Goal: Task Accomplishment & Management: Complete application form

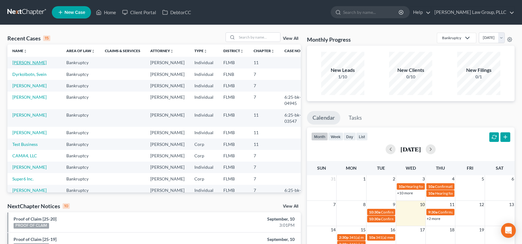
click at [34, 63] on link "[PERSON_NAME]" at bounding box center [29, 62] width 34 height 5
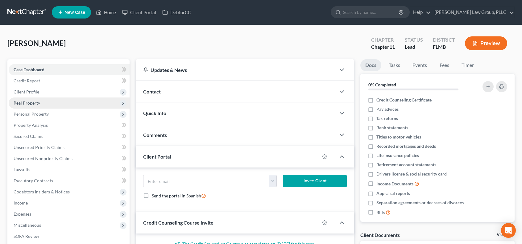
click at [50, 103] on span "Real Property" at bounding box center [69, 103] width 121 height 11
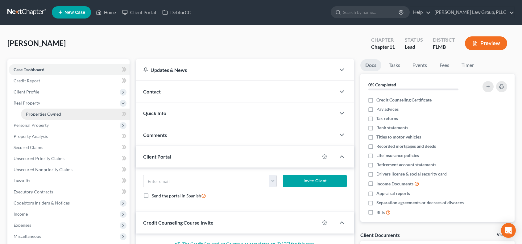
click at [69, 116] on link "Properties Owned" at bounding box center [75, 114] width 109 height 11
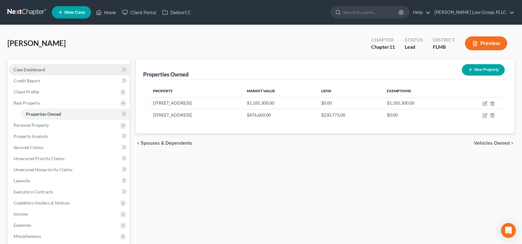
click at [57, 71] on link "Case Dashboard" at bounding box center [69, 69] width 121 height 11
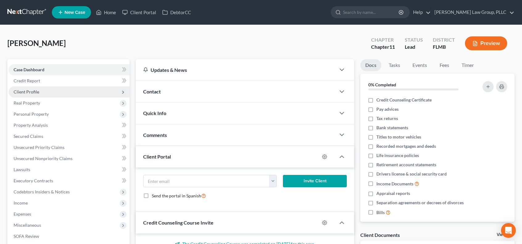
click at [51, 94] on span "Client Profile" at bounding box center [69, 91] width 121 height 11
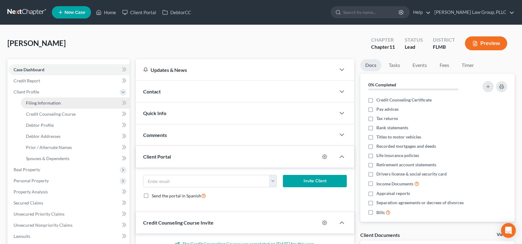
click at [53, 104] on span "Filing Information" at bounding box center [43, 102] width 35 height 5
select select "0"
select select "3"
select select "0"
select select "1"
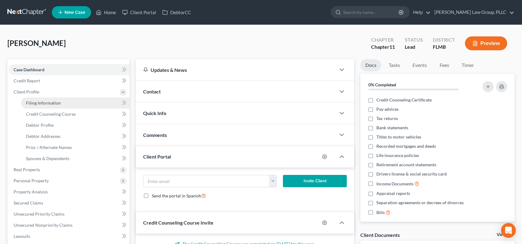
select select "9"
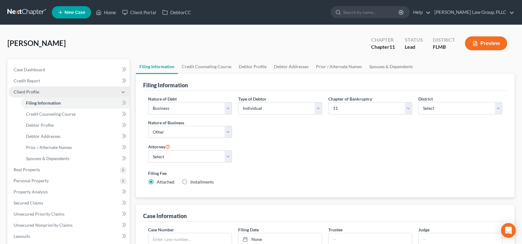
click at [38, 91] on span "Client Profile" at bounding box center [27, 91] width 26 height 5
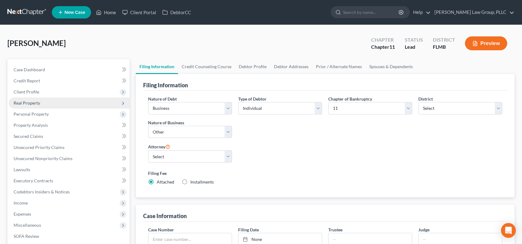
click at [50, 107] on span "Real Property" at bounding box center [69, 103] width 121 height 11
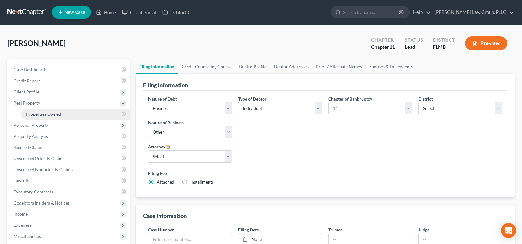
click at [98, 115] on link "Properties Owned" at bounding box center [75, 114] width 109 height 11
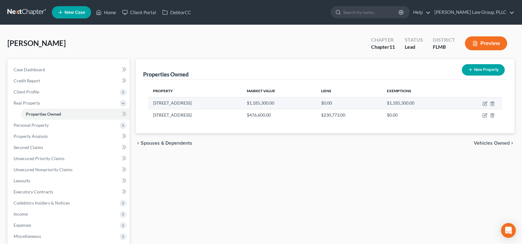
click at [482, 103] on td at bounding box center [479, 103] width 48 height 12
click at [485, 104] on icon "button" at bounding box center [485, 103] width 5 height 5
select select "9"
select select "0"
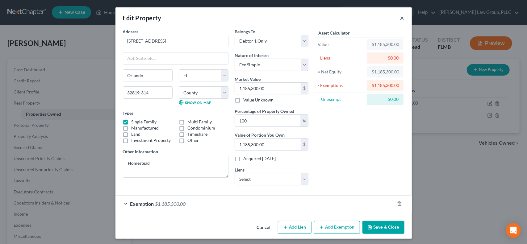
click at [400, 18] on button "×" at bounding box center [402, 17] width 4 height 7
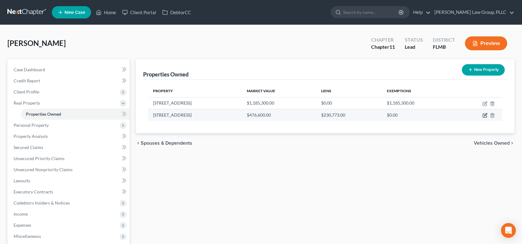
click at [486, 116] on icon "button" at bounding box center [485, 115] width 5 height 5
select select "9"
select select "56"
select select "0"
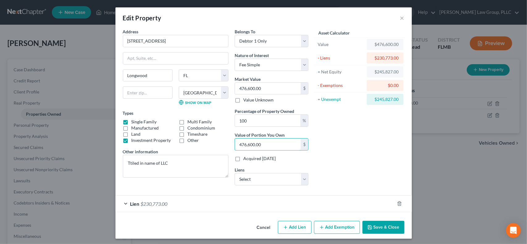
type input "0.00"
type input "4"
type input "0.01"
type input "40"
type input "0.09"
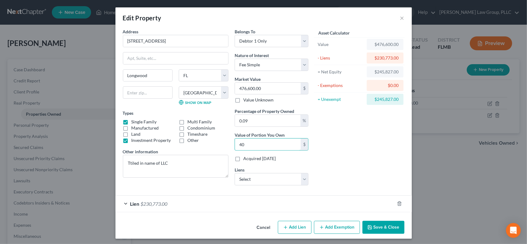
type input "409"
type input "0.86"
type input "4,094"
type input "8.59"
type input "40,949"
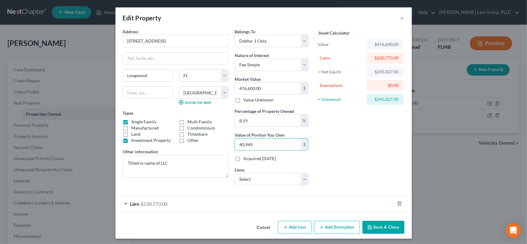
type input "85.92"
type input "409,495"
click at [392, 227] on button "Save & Close" at bounding box center [384, 227] width 42 height 13
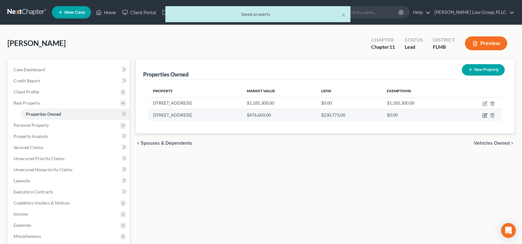
click at [484, 114] on icon "button" at bounding box center [485, 115] width 5 height 5
select select "9"
select select "56"
select select "0"
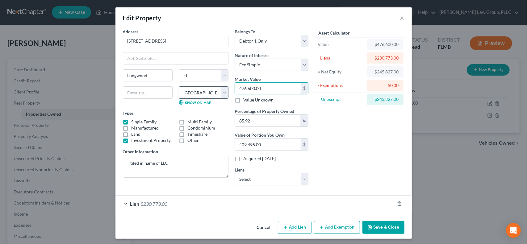
type input "4"
type input "3.43"
type input "40"
type input "34.36"
type input "409"
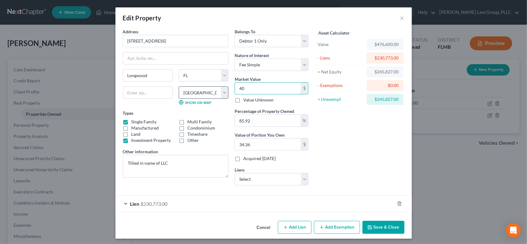
type input "351.41"
type input "4094"
type input "3,517.56"
type input "4,0949"
type input "35,183.38"
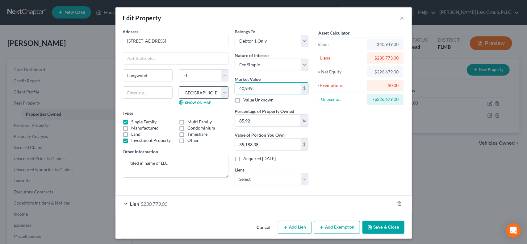
type input "40,9495"
type input "351,838.10"
type input "409,495"
drag, startPoint x: 277, startPoint y: 122, endPoint x: 190, endPoint y: 113, distance: 87.3
click at [190, 113] on div "Address * [GEOGRAPHIC_DATA] [GEOGRAPHIC_DATA] [US_STATE][GEOGRAPHIC_DATA] [GEOG…" at bounding box center [216, 109] width 192 height 162
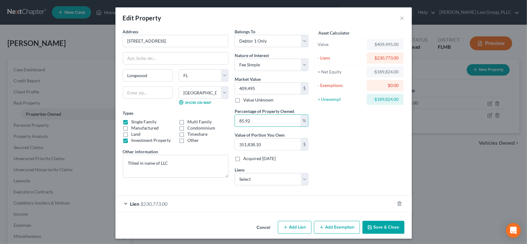
type input "1"
type input "4,094.95"
type input "10"
type input "40,949.50"
type input "100"
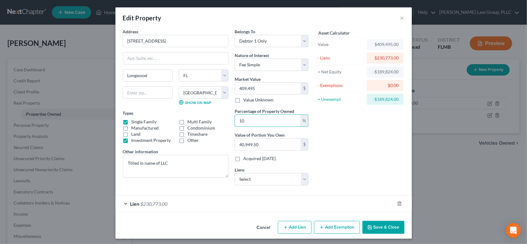
type input "409,495.00"
type input "100"
click at [387, 226] on button "Save & Close" at bounding box center [384, 227] width 42 height 13
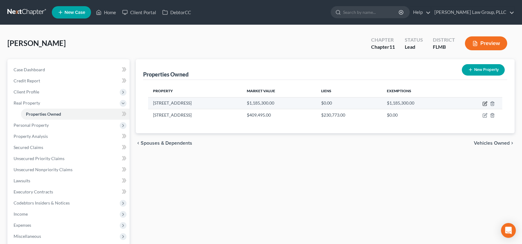
click at [485, 102] on icon "button" at bounding box center [486, 103] width 3 height 3
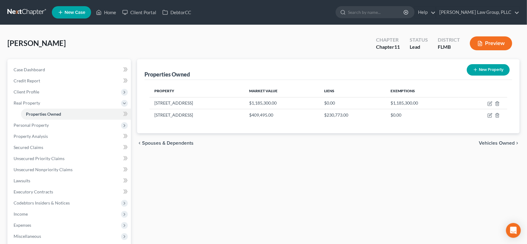
select select "9"
select select "47"
select select "0"
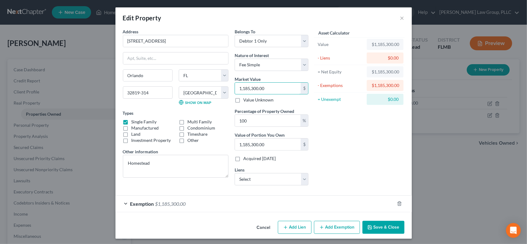
type input "8"
type input "8.00"
type input "86"
type input "86.00"
type input "866"
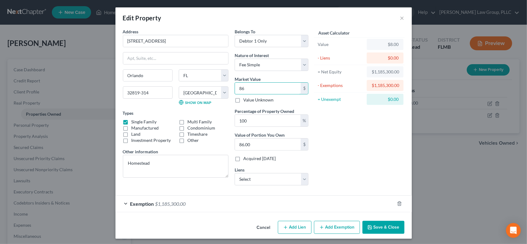
type input "866.00"
type input "8660"
type input "8,660.00"
type input "8,6601"
type input "86,601.00"
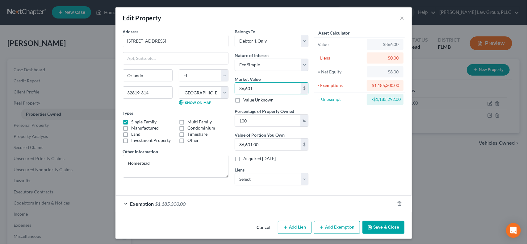
type input "86,6015"
type input "866,015.00"
type input "866,015"
click at [383, 223] on button "Save & Close" at bounding box center [384, 227] width 42 height 13
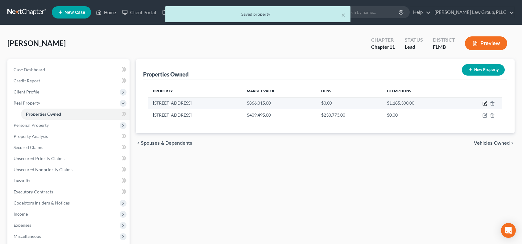
click at [487, 103] on icon "button" at bounding box center [485, 103] width 5 height 5
select select "9"
select select "47"
select select "0"
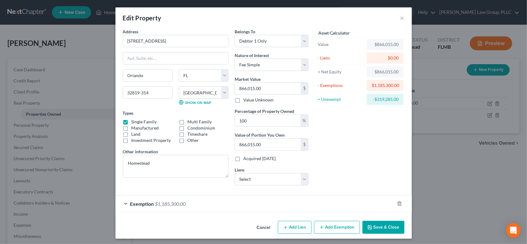
click at [124, 205] on div "Exemption $1,185,300.00" at bounding box center [254, 204] width 279 height 16
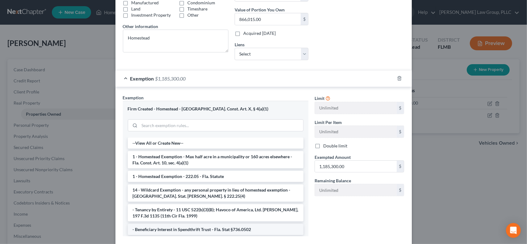
scroll to position [160, 0]
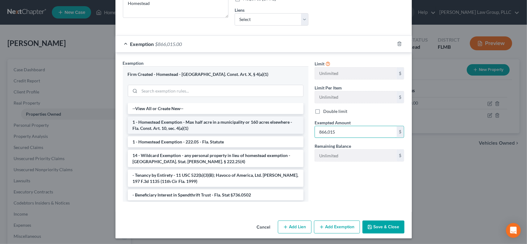
type input "866,015"
click at [383, 224] on button "Save & Close" at bounding box center [384, 227] width 42 height 13
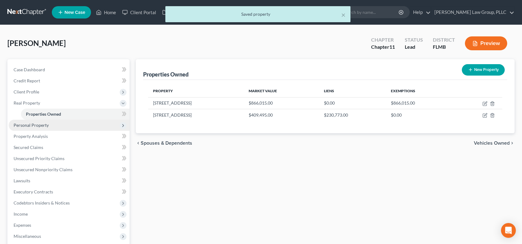
click at [57, 122] on span "Personal Property" at bounding box center [69, 125] width 121 height 11
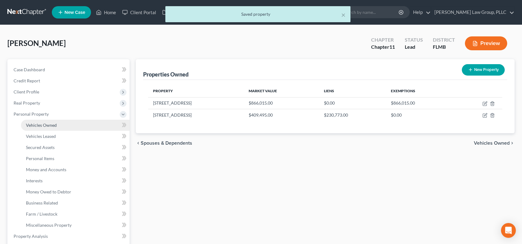
click at [62, 123] on link "Vehicles Owned" at bounding box center [75, 125] width 109 height 11
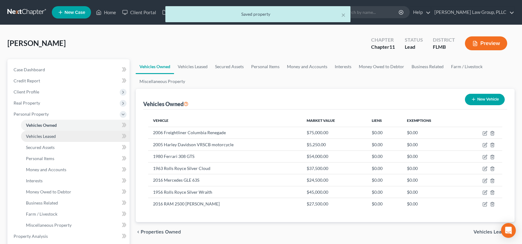
click at [62, 135] on link "Vehicles Leased" at bounding box center [75, 136] width 109 height 11
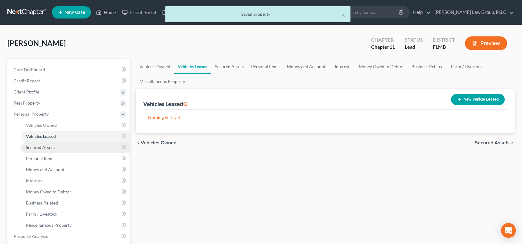
click at [63, 146] on link "Secured Assets" at bounding box center [75, 147] width 109 height 11
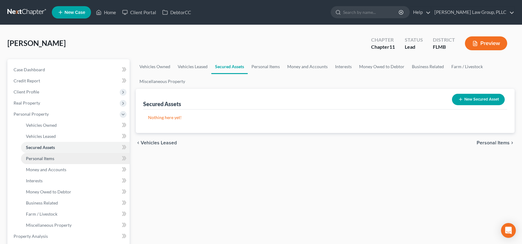
click at [59, 158] on link "Personal Items" at bounding box center [75, 158] width 109 height 11
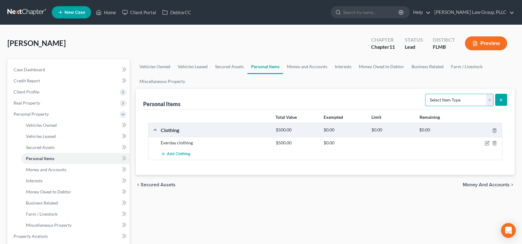
click at [492, 100] on select "Select Item Type Clothing Collectibles Of Value Electronics Firearms Household …" at bounding box center [460, 100] width 69 height 12
select select "household_goods"
click at [426, 94] on select "Select Item Type Clothing Collectibles Of Value Electronics Firearms Household …" at bounding box center [460, 100] width 69 height 12
click at [508, 99] on div "Personal Items Select Item Type Clothing Collectibles Of Value Electronics Fire…" at bounding box center [325, 132] width 379 height 86
click at [506, 99] on button "submit" at bounding box center [502, 100] width 12 height 12
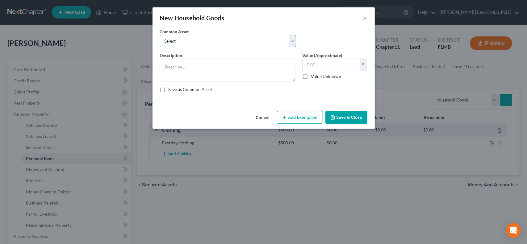
click at [224, 40] on select "Select All household goods and belongings located at Debtor's home, including b…" at bounding box center [228, 41] width 136 height 12
select select "0"
click at [160, 35] on select "Select All household goods and belongings located at Debtor's home, including b…" at bounding box center [228, 41] width 136 height 12
type textarea "All household goods and belongings located at Debtor's home, including but not …"
type input "4,330.00"
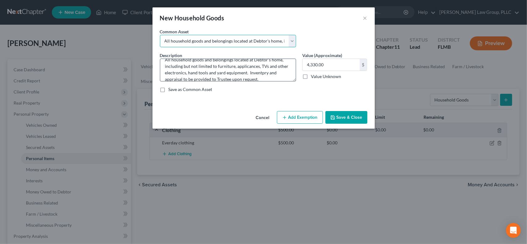
scroll to position [13, 0]
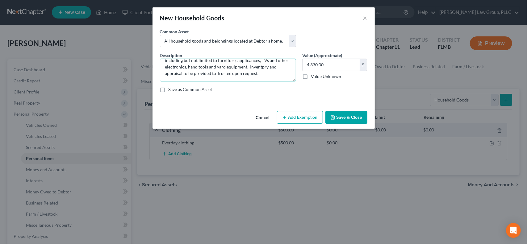
click at [261, 67] on textarea "All household goods and belongings located at Debtor's home, including but not …" at bounding box center [228, 70] width 136 height 23
type textarea "All household goods and belongings located at Debtor's home, including but not …"
type input "17,950"
click at [328, 59] on input "17,950" at bounding box center [331, 65] width 57 height 12
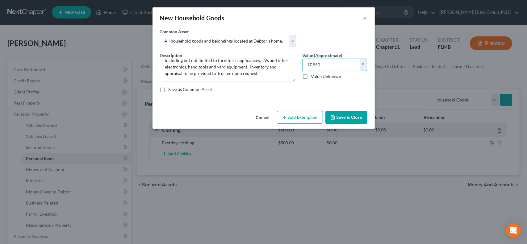
click at [294, 117] on button "Add Exemption" at bounding box center [300, 117] width 46 height 13
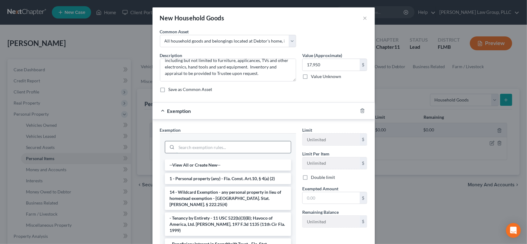
click at [270, 151] on input "search" at bounding box center [234, 147] width 114 height 12
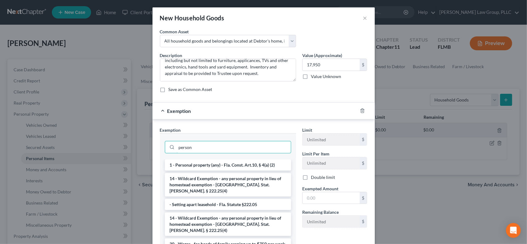
type input "person"
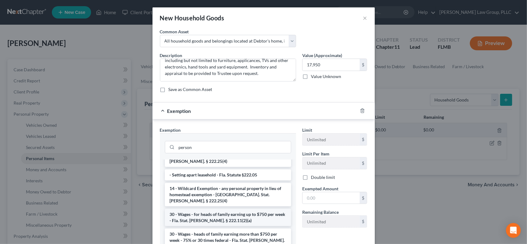
scroll to position [57, 0]
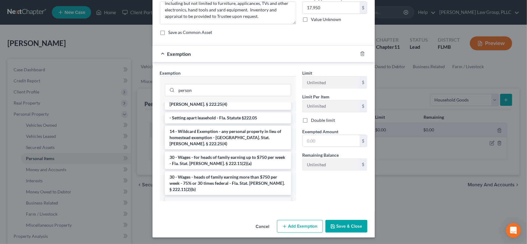
click at [274, 198] on li "Firm Created - Personal Property - Fla. Const. Art.10, § 4" at bounding box center [228, 203] width 126 height 11
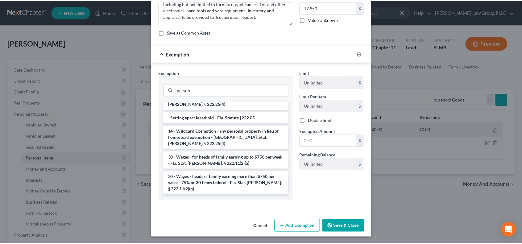
scroll to position [27, 0]
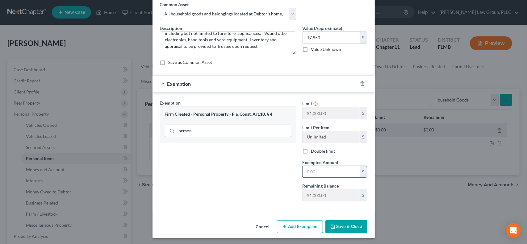
click at [318, 170] on input "text" at bounding box center [331, 172] width 57 height 12
type input "1,000"
click at [354, 227] on button "Save & Close" at bounding box center [346, 226] width 42 height 13
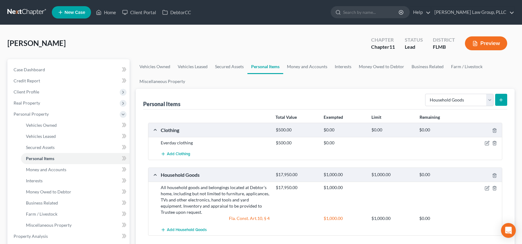
scroll to position [103, 0]
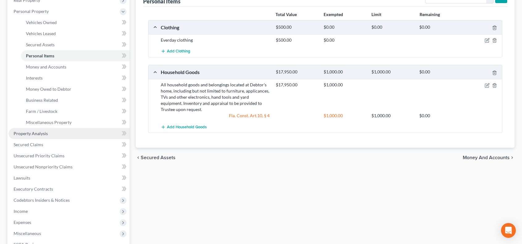
click at [58, 134] on link "Property Analysis" at bounding box center [69, 133] width 121 height 11
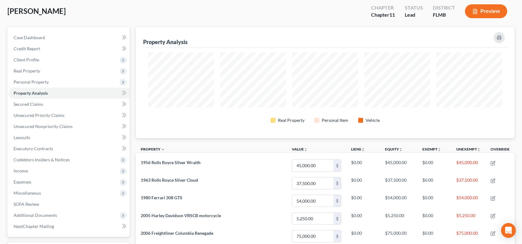
scroll to position [4, 0]
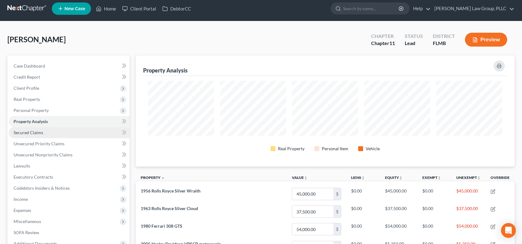
click at [62, 134] on link "Secured Claims" at bounding box center [69, 132] width 121 height 11
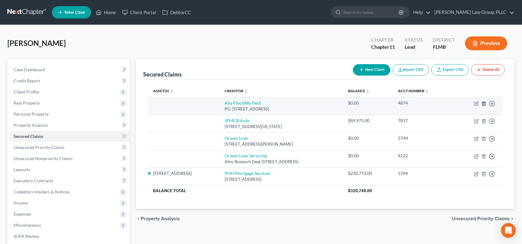
click at [484, 104] on icon "button" at bounding box center [484, 103] width 5 height 5
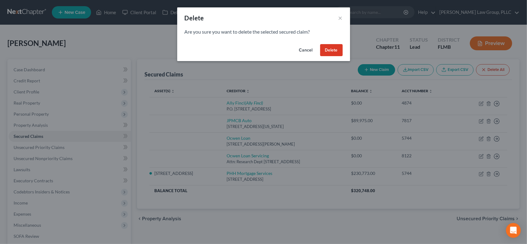
click at [328, 50] on button "Delete" at bounding box center [331, 50] width 23 height 12
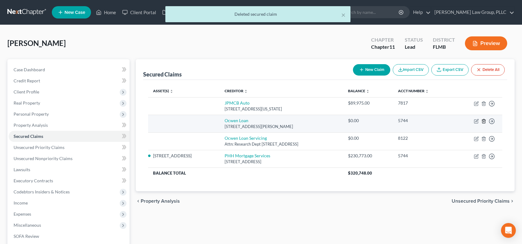
click at [485, 121] on icon "button" at bounding box center [484, 121] width 5 height 5
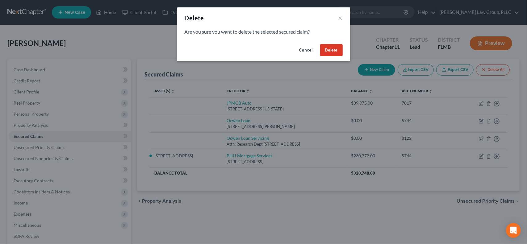
click at [337, 51] on button "Delete" at bounding box center [331, 50] width 23 height 12
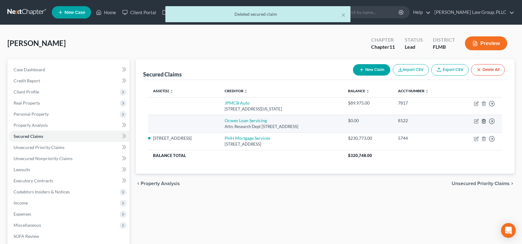
click at [484, 121] on icon "button" at bounding box center [484, 121] width 5 height 5
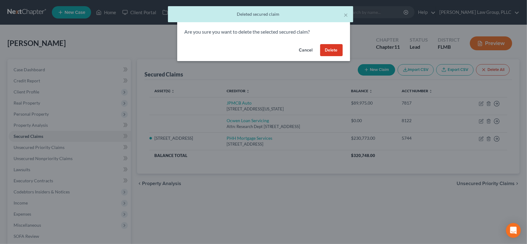
click at [330, 48] on button "Delete" at bounding box center [331, 50] width 23 height 12
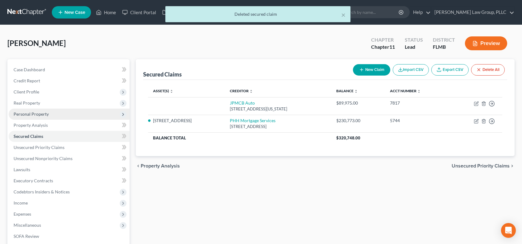
click at [70, 114] on span "Personal Property" at bounding box center [69, 114] width 121 height 11
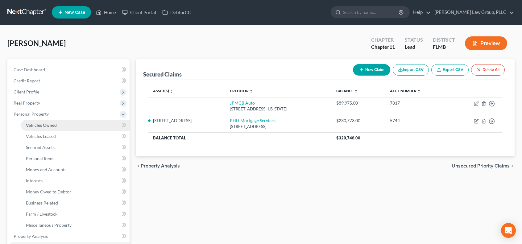
click at [68, 125] on link "Vehicles Owned" at bounding box center [75, 125] width 109 height 11
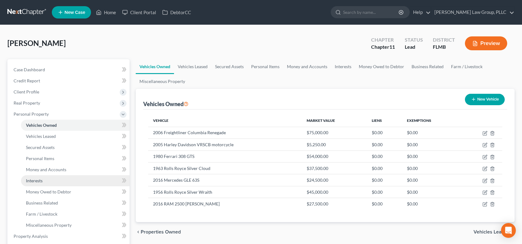
scroll to position [103, 0]
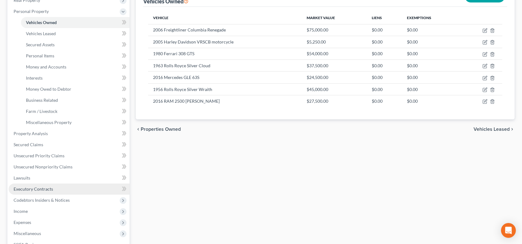
click at [94, 186] on link "Executory Contracts" at bounding box center [69, 189] width 121 height 11
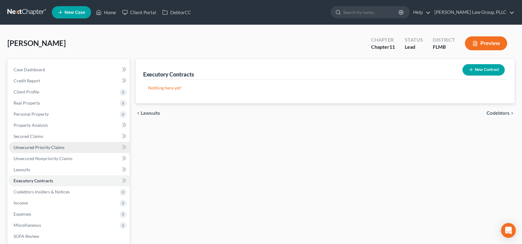
click at [89, 145] on link "Unsecured Priority Claims" at bounding box center [69, 147] width 121 height 11
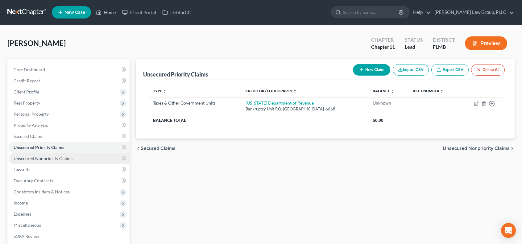
click at [70, 158] on span "Unsecured Nonpriority Claims" at bounding box center [43, 158] width 59 height 5
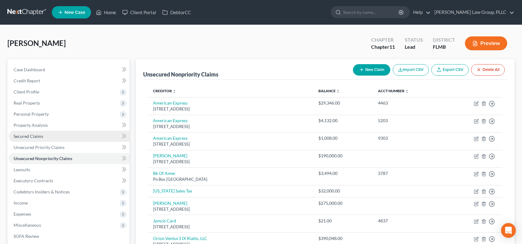
click at [71, 134] on link "Secured Claims" at bounding box center [69, 136] width 121 height 11
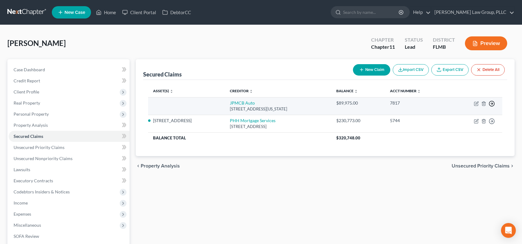
click at [492, 103] on polyline "button" at bounding box center [492, 104] width 1 height 2
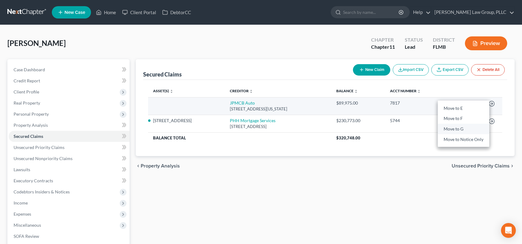
click at [476, 129] on link "Move to G" at bounding box center [464, 129] width 52 height 10
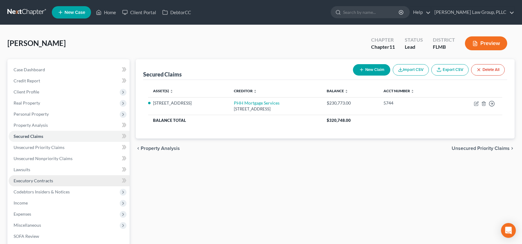
click at [98, 180] on link "Executory Contracts" at bounding box center [69, 180] width 121 height 11
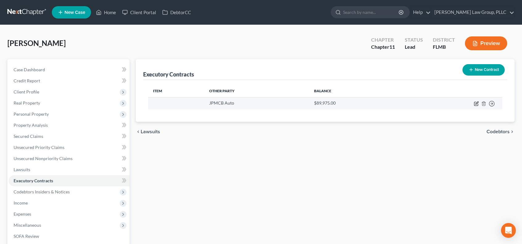
click at [478, 102] on icon "button" at bounding box center [476, 103] width 5 height 5
select select "19"
select select "0"
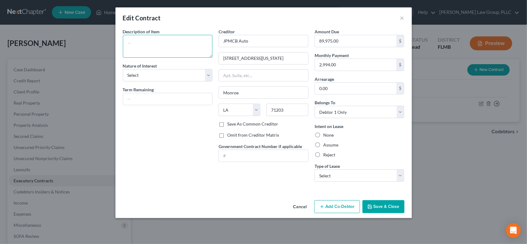
click at [149, 43] on textarea at bounding box center [168, 46] width 90 height 23
click at [160, 41] on textarea "2025 M" at bounding box center [168, 46] width 90 height 23
type textarea "2025 [PERSON_NAME]"
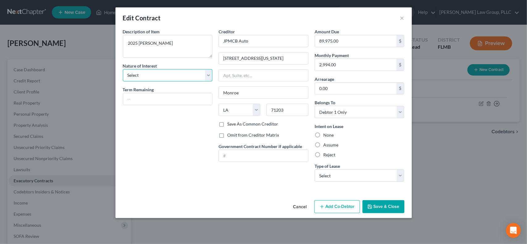
click at [196, 74] on select "Select Purchaser Agent Lessor Lessee" at bounding box center [168, 75] width 90 height 12
select select "3"
click at [123, 69] on select "Select Purchaser Agent Lessor Lessee" at bounding box center [168, 75] width 90 height 12
click at [186, 96] on input "text" at bounding box center [167, 99] width 89 height 12
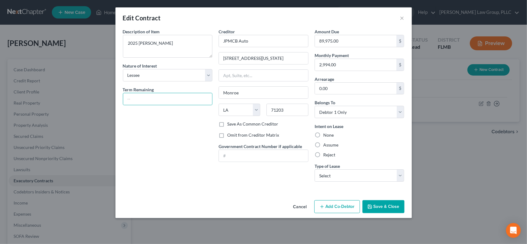
click at [192, 177] on div "Description of non-residential real property * Description of Item * 2025 [PERS…" at bounding box center [168, 107] width 96 height 158
click at [323, 144] on label "Assume" at bounding box center [330, 145] width 15 height 6
click at [326, 144] on input "Assume" at bounding box center [328, 144] width 4 height 4
radio input "true"
click at [400, 173] on select "Select Real Estate Car Other" at bounding box center [360, 176] width 90 height 12
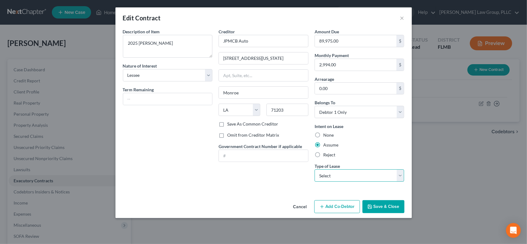
select select "1"
click at [315, 170] on select "Select Real Estate Car Other" at bounding box center [360, 176] width 90 height 12
click at [397, 208] on button "Save & Close" at bounding box center [384, 206] width 42 height 13
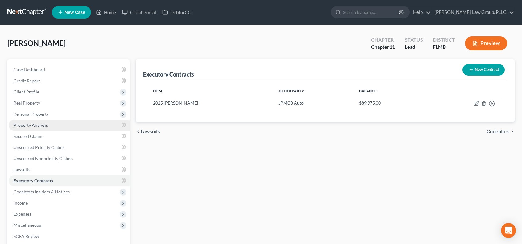
click at [67, 124] on link "Property Analysis" at bounding box center [69, 125] width 121 height 11
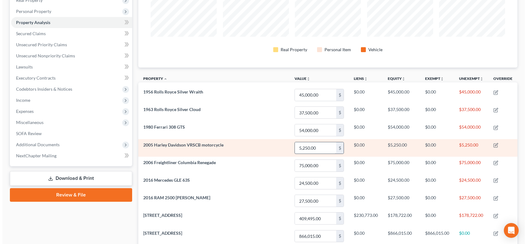
scroll to position [206, 0]
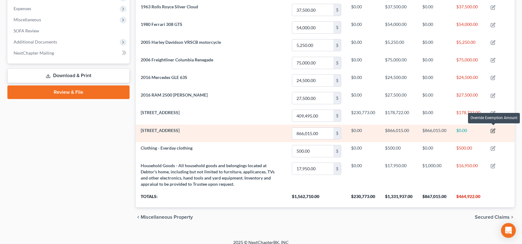
click at [495, 128] on icon "button" at bounding box center [493, 130] width 5 height 5
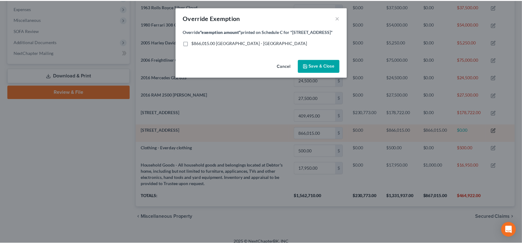
scroll to position [111, 383]
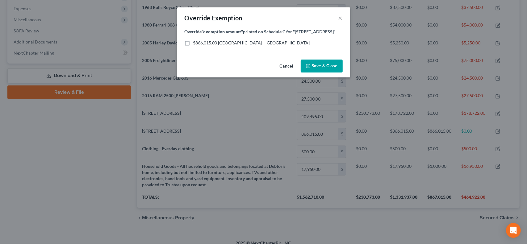
click at [193, 44] on label "$866,015.00 [GEOGRAPHIC_DATA] - [GEOGRAPHIC_DATA]" at bounding box center [251, 43] width 117 height 6
click at [196, 44] on input "$866,015.00 [GEOGRAPHIC_DATA] - [GEOGRAPHIC_DATA]" at bounding box center [198, 42] width 4 height 4
checkbox input "true"
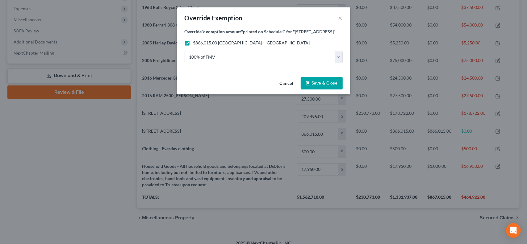
click at [326, 82] on span "Save & Close" at bounding box center [325, 83] width 26 height 5
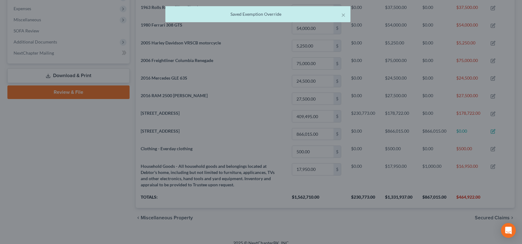
scroll to position [308686, 308418]
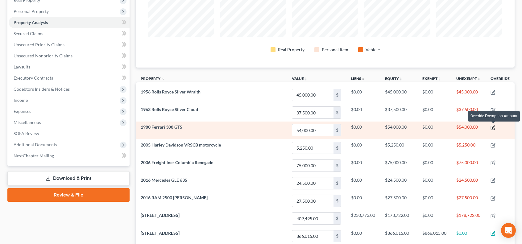
click at [494, 127] on icon "button" at bounding box center [493, 127] width 5 height 5
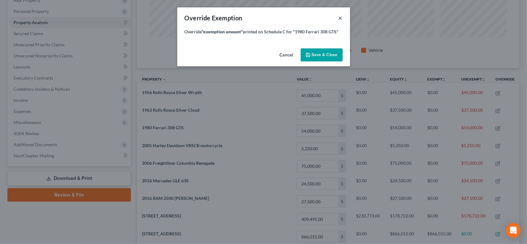
click at [340, 19] on button "×" at bounding box center [340, 17] width 4 height 7
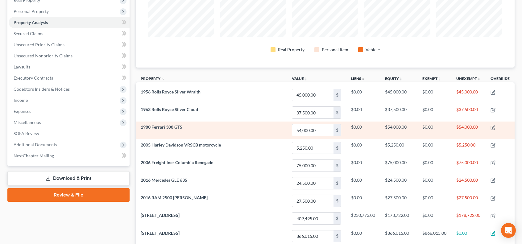
click at [171, 128] on span "1980 Ferrari 308 GTS" at bounding box center [162, 126] width 42 height 5
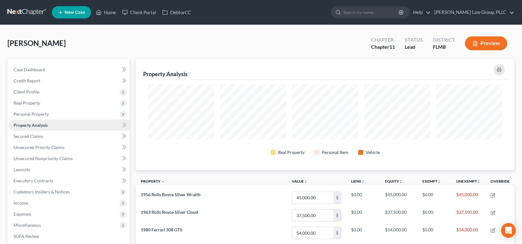
click at [60, 124] on link "Property Analysis" at bounding box center [69, 125] width 121 height 11
click at [62, 116] on span "Personal Property" at bounding box center [69, 114] width 121 height 11
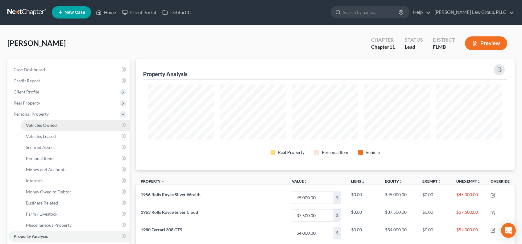
click at [70, 126] on link "Vehicles Owned" at bounding box center [75, 125] width 109 height 11
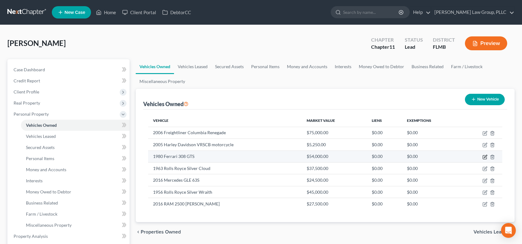
click at [485, 156] on icon "button" at bounding box center [485, 157] width 5 height 5
select select "0"
select select "46"
select select "3"
select select "0"
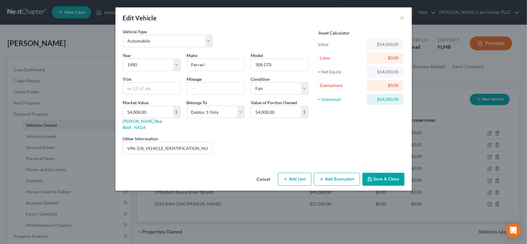
click at [336, 173] on button "Add Exemption" at bounding box center [337, 179] width 46 height 13
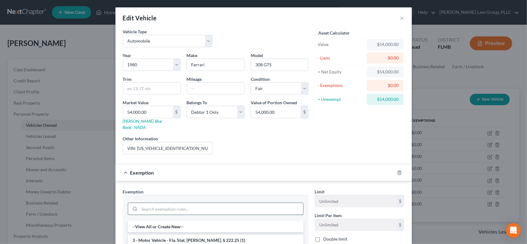
click at [268, 203] on input "search" at bounding box center [222, 209] width 164 height 12
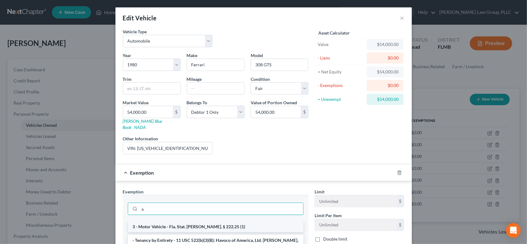
type input "a"
click at [259, 221] on li "3 - Motor Vehicle - Fla. Stat. [PERSON_NAME]. § 222.25 (1)" at bounding box center [216, 226] width 176 height 11
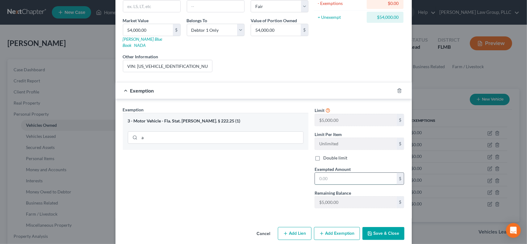
click at [366, 173] on input "text" at bounding box center [356, 179] width 82 height 12
type input "5,000"
click at [392, 227] on button "Save & Close" at bounding box center [384, 233] width 42 height 13
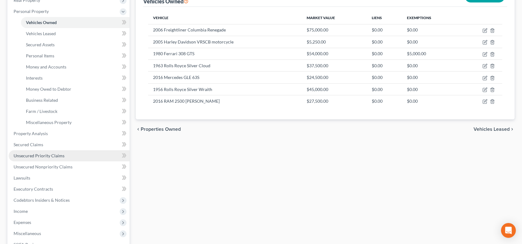
click at [76, 156] on link "Unsecured Priority Claims" at bounding box center [69, 155] width 121 height 11
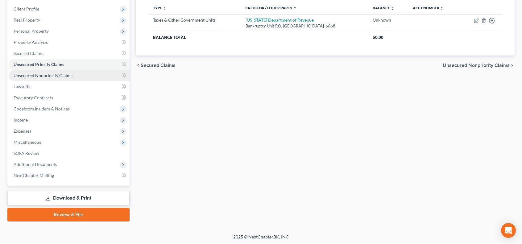
click at [93, 76] on link "Unsecured Nonpriority Claims" at bounding box center [69, 75] width 121 height 11
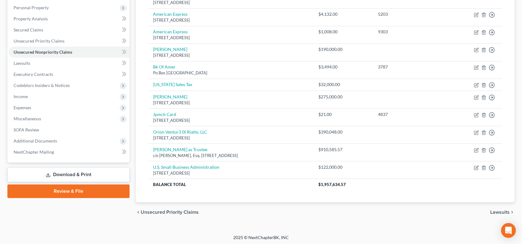
click at [73, 174] on link "Download & Print" at bounding box center [68, 175] width 122 height 15
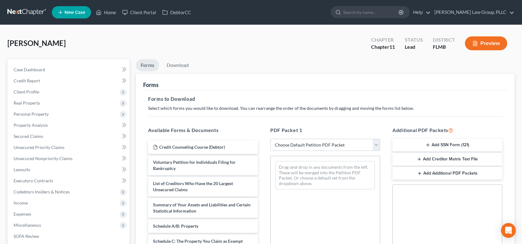
click at [376, 144] on select "Choose Default Petition PDF Packet Complete Bankruptcy Petition (all forms and …" at bounding box center [326, 145] width 110 height 12
select select "0"
click at [273, 139] on select "Choose Default Petition PDF Packet Complete Bankruptcy Petition (all forms and …" at bounding box center [326, 145] width 110 height 12
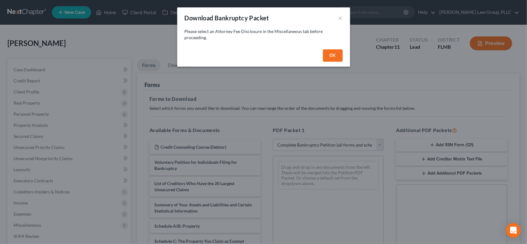
click at [331, 55] on button "OK" at bounding box center [333, 55] width 20 height 12
select select
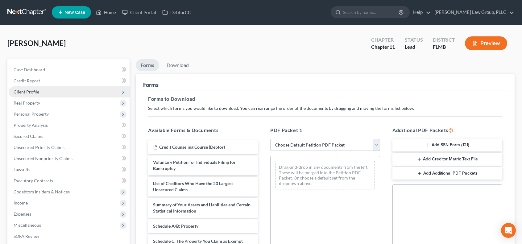
click at [49, 90] on span "Client Profile" at bounding box center [69, 91] width 121 height 11
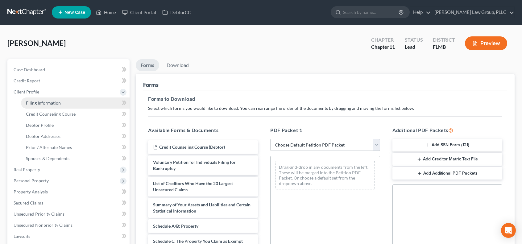
click at [62, 106] on link "Filing Information" at bounding box center [75, 103] width 109 height 11
select select "0"
select select "3"
select select "0"
select select "1"
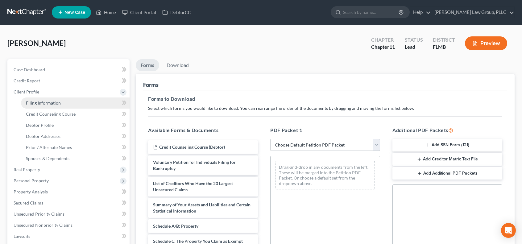
select select "15"
select select "0"
select select "9"
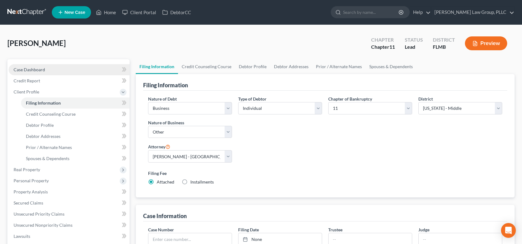
click at [51, 71] on link "Case Dashboard" at bounding box center [69, 69] width 121 height 11
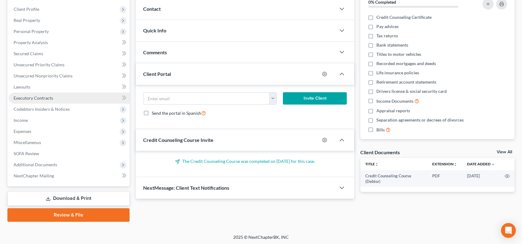
scroll to position [83, 0]
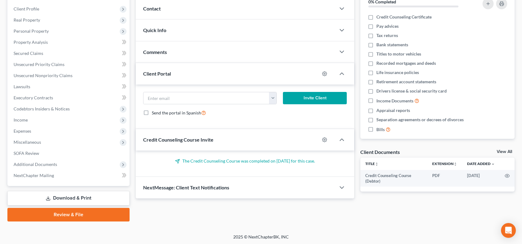
click at [107, 199] on link "Download & Print" at bounding box center [68, 198] width 122 height 15
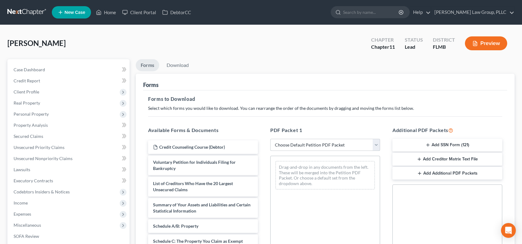
click at [375, 143] on select "Choose Default Petition PDF Packet Complete Bankruptcy Petition (all forms and …" at bounding box center [326, 145] width 110 height 12
select select "0"
click at [273, 139] on select "Choose Default Petition PDF Packet Complete Bankruptcy Petition (all forms and …" at bounding box center [326, 145] width 110 height 12
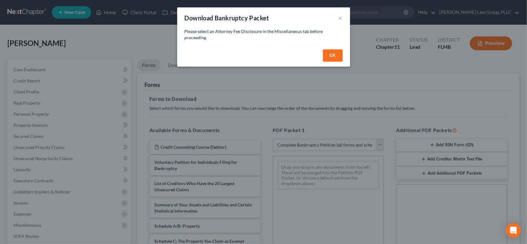
click at [332, 53] on button "OK" at bounding box center [333, 55] width 20 height 12
select select
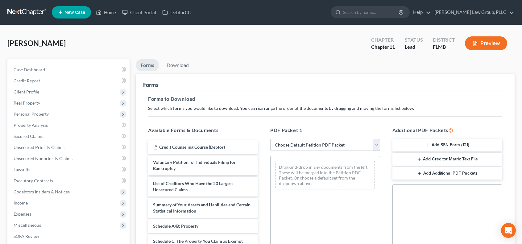
scroll to position [103, 0]
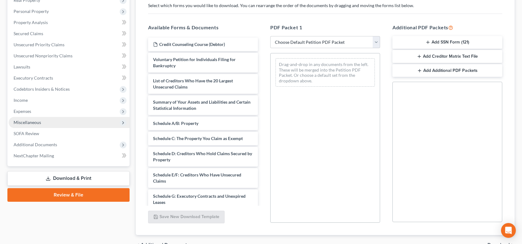
click at [43, 124] on span "Miscellaneous" at bounding box center [69, 122] width 121 height 11
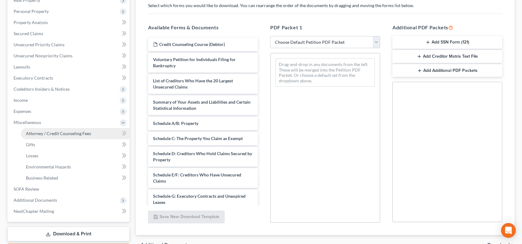
click at [56, 131] on span "Attorney / Credit Counseling Fees" at bounding box center [58, 133] width 65 height 5
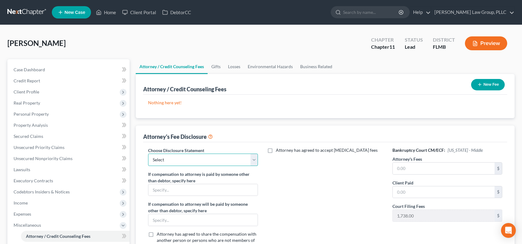
click at [253, 159] on select "Select Disclosure" at bounding box center [203, 160] width 110 height 12
select select "0"
click at [148, 154] on select "Select Disclosure" at bounding box center [203, 160] width 110 height 12
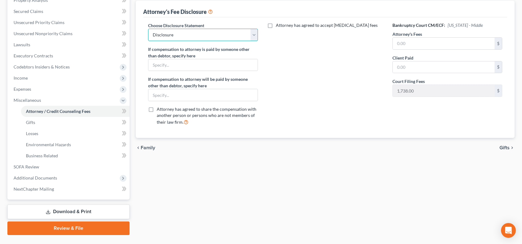
scroll to position [139, 0]
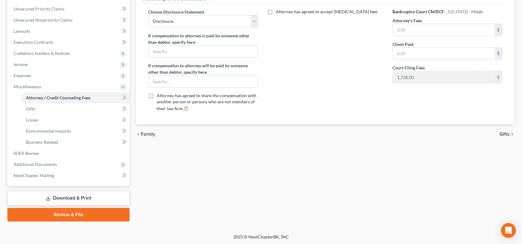
click at [115, 199] on link "Download & Print" at bounding box center [68, 198] width 122 height 15
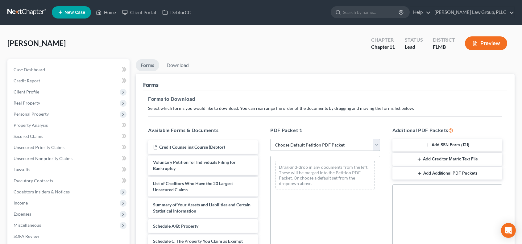
click at [377, 143] on select "Choose Default Petition PDF Packet Complete Bankruptcy Petition (all forms and …" at bounding box center [326, 145] width 110 height 12
select select "0"
click at [271, 139] on select "Choose Default Petition PDF Packet Complete Bankruptcy Petition (all forms and …" at bounding box center [326, 145] width 110 height 12
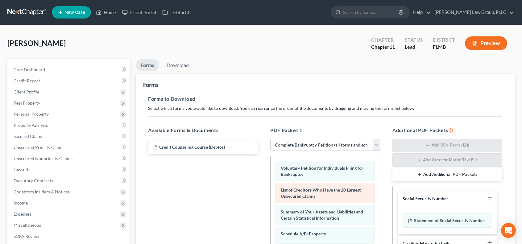
scroll to position [103, 0]
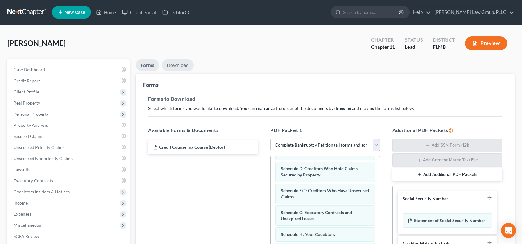
click at [180, 63] on link "Download" at bounding box center [178, 65] width 32 height 12
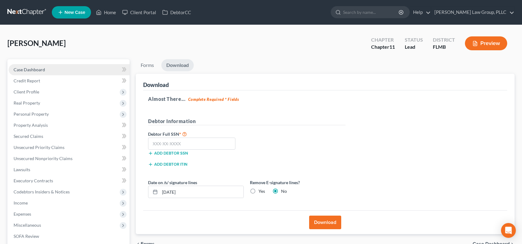
click at [49, 67] on link "Case Dashboard" at bounding box center [69, 69] width 121 height 11
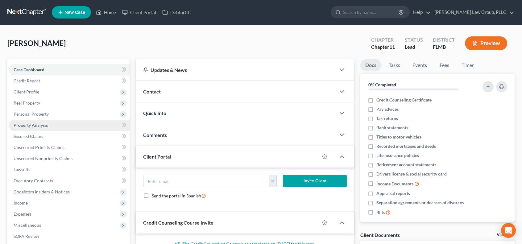
scroll to position [83, 0]
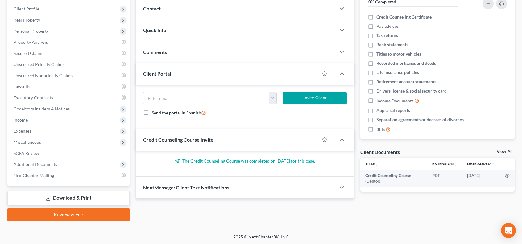
click at [69, 195] on link "Download & Print" at bounding box center [68, 198] width 122 height 15
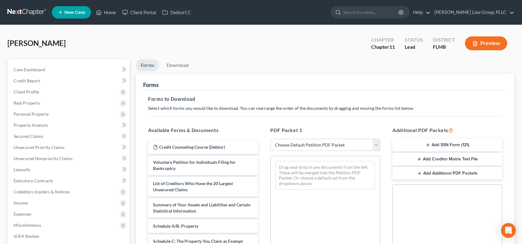
click at [375, 143] on select "Choose Default Petition PDF Packet Complete Bankruptcy Petition (all forms and …" at bounding box center [326, 145] width 110 height 12
click at [185, 65] on link "Download" at bounding box center [178, 65] width 32 height 12
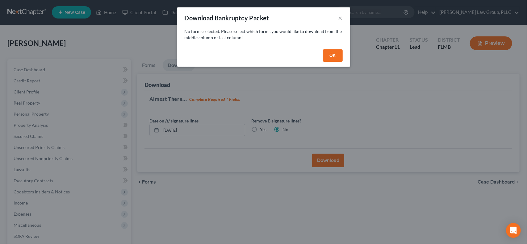
click at [329, 55] on button "OK" at bounding box center [333, 55] width 20 height 12
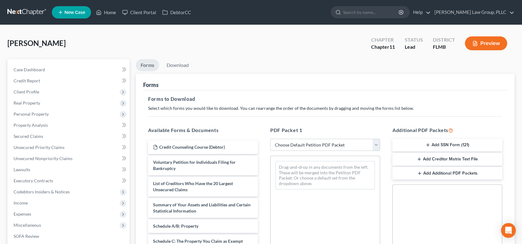
scroll to position [103, 0]
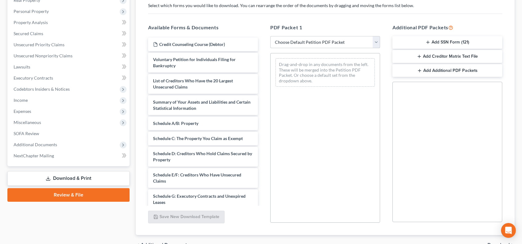
click at [378, 39] on select "Choose Default Petition PDF Packet Complete Bankruptcy Petition (all forms and …" at bounding box center [326, 42] width 110 height 12
select select "0"
click at [271, 36] on select "Choose Default Petition PDF Packet Complete Bankruptcy Petition (all forms and …" at bounding box center [326, 42] width 110 height 12
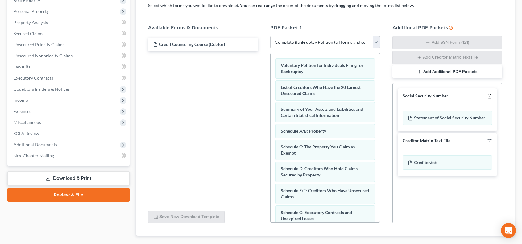
click at [491, 95] on icon "button" at bounding box center [490, 96] width 5 height 5
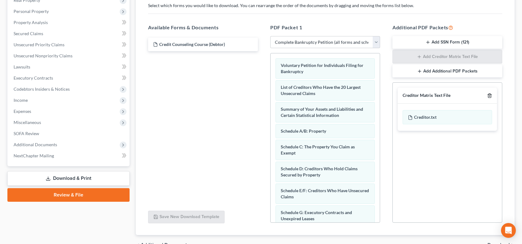
click at [491, 95] on icon "button" at bounding box center [490, 95] width 5 height 5
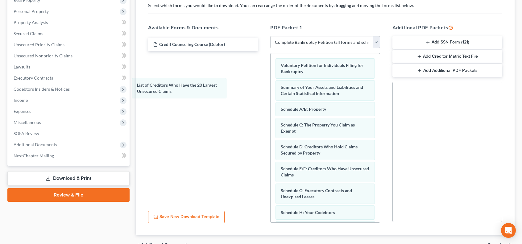
drag, startPoint x: 311, startPoint y: 89, endPoint x: 177, endPoint y: 94, distance: 134.4
click at [271, 87] on div "List of Creditors Who Have the 20 Largest Unsecured Claims Voluntary Petition f…" at bounding box center [325, 237] width 109 height 368
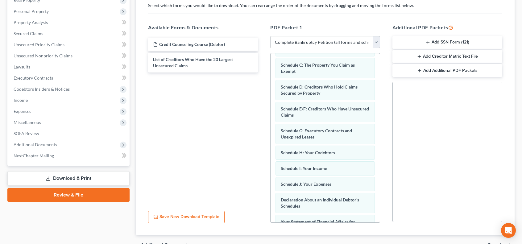
scroll to position [65, 0]
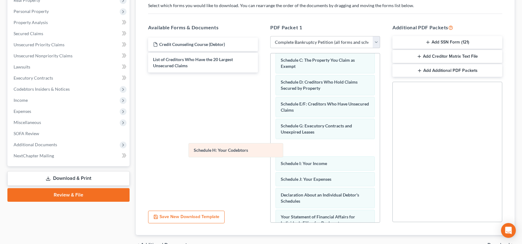
drag, startPoint x: 345, startPoint y: 147, endPoint x: 235, endPoint y: 156, distance: 110.6
click at [271, 153] on div "Schedule H: Your Codebtors Voluntary Petition for Individuals Filing for Bankru…" at bounding box center [325, 172] width 109 height 367
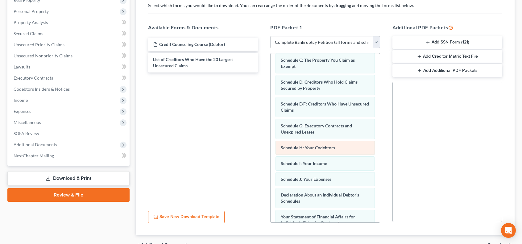
click at [271, 148] on div "Voluntary Petition for Individuals Filing for Bankruptcy Summary of Your Assets…" at bounding box center [325, 173] width 109 height 368
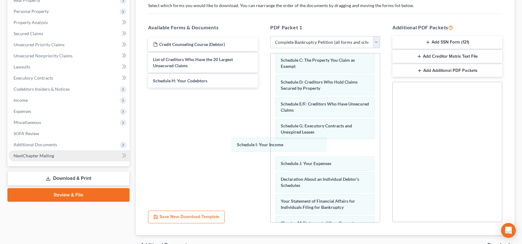
drag, startPoint x: 332, startPoint y: 150, endPoint x: 101, endPoint y: 152, distance: 230.4
click at [271, 155] on div "Schedule I: Your Income Voluntary Petition for Individuals Filing for Bankruptc…" at bounding box center [325, 165] width 109 height 352
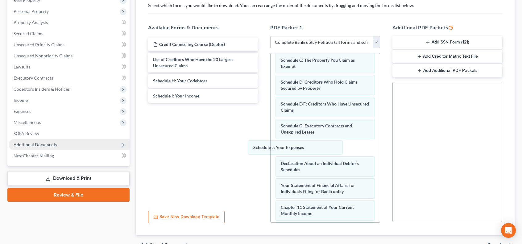
drag, startPoint x: 346, startPoint y: 148, endPoint x: 127, endPoint y: 144, distance: 218.4
click at [271, 151] on div "Schedule J: Your Expenses Voluntary Petition for Individuals Filing for Bankrup…" at bounding box center [325, 157] width 109 height 336
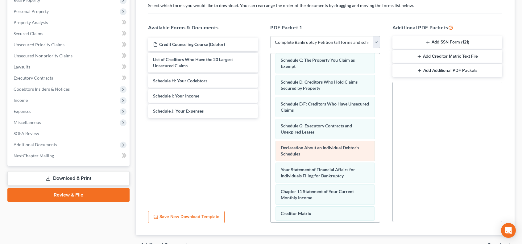
click at [271, 160] on div "Voluntary Petition for Individuals Filing for Bankruptcy Summary of Your Assets…" at bounding box center [325, 149] width 109 height 321
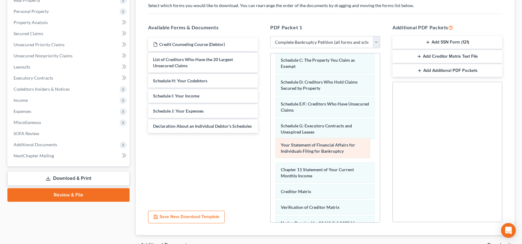
drag, startPoint x: 331, startPoint y: 149, endPoint x: 130, endPoint y: 154, distance: 201.7
click at [271, 154] on div "Your Statement of Financial Affairs for Individuals Filing for Bankruptcy Volun…" at bounding box center [325, 138] width 109 height 298
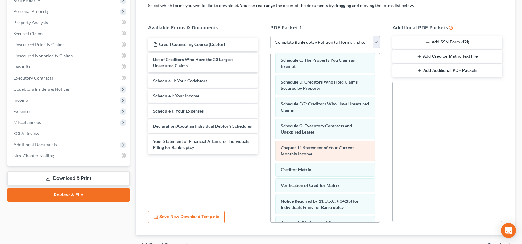
click at [271, 164] on div "Voluntary Petition for Individuals Filing for Bankruptcy Summary of Your Assets…" at bounding box center [325, 127] width 109 height 277
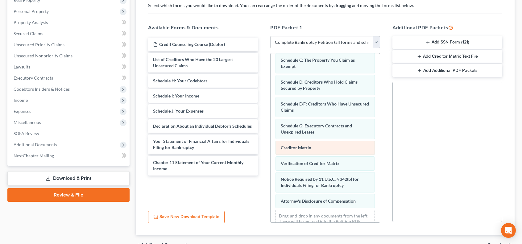
click at [271, 158] on div "Voluntary Petition for Individuals Filing for Bankruptcy Summary of Your Assets…" at bounding box center [325, 116] width 109 height 255
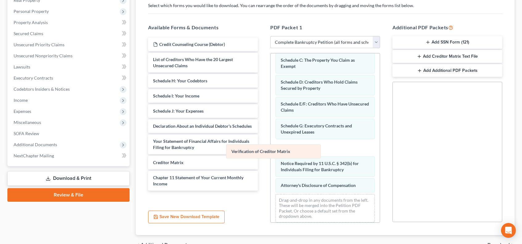
drag, startPoint x: 334, startPoint y: 145, endPoint x: 188, endPoint y: 157, distance: 145.6
click at [271, 158] on div "Verification of Creditor Matrix Voluntary Petition for Individuals Filing for B…" at bounding box center [325, 108] width 109 height 239
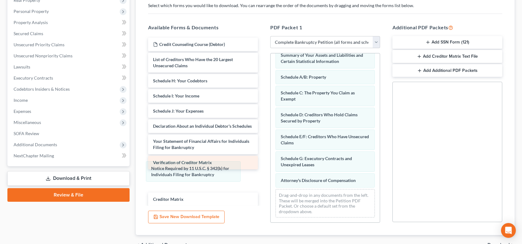
drag, startPoint x: 342, startPoint y: 166, endPoint x: 191, endPoint y: 168, distance: 150.7
click at [271, 173] on div "Notice Required by 11 U.S.C. § 342(b) for Individuals Filing for Bankruptcy Vol…" at bounding box center [325, 121] width 109 height 201
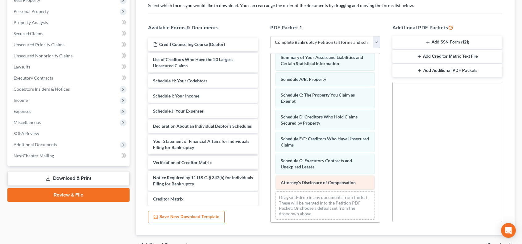
click at [271, 184] on div "Voluntary Petition for Individuals Filing for Bankruptcy Summary of Your Assets…" at bounding box center [325, 123] width 109 height 201
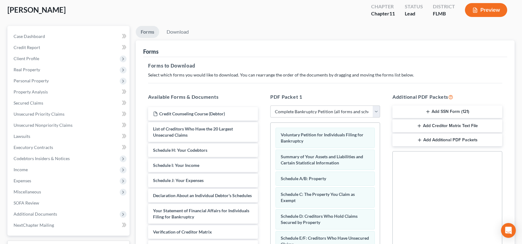
scroll to position [136, 0]
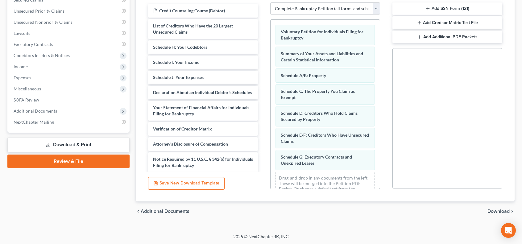
click at [497, 210] on span "Download" at bounding box center [499, 211] width 22 height 5
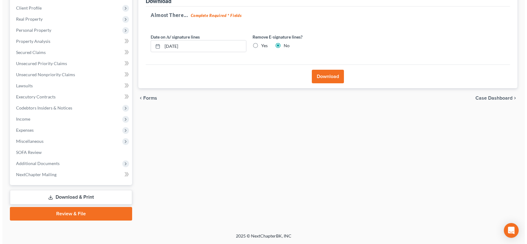
scroll to position [83, 0]
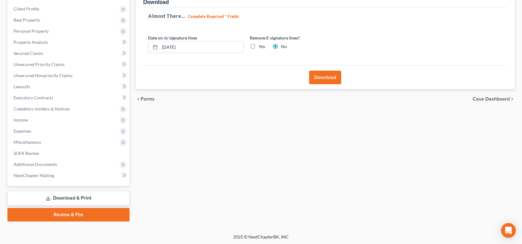
click at [259, 46] on label "Yes" at bounding box center [262, 47] width 6 height 6
click at [261, 46] on input "Yes" at bounding box center [263, 46] width 4 height 4
radio input "true"
radio input "false"
click at [330, 78] on button "Download" at bounding box center [325, 78] width 32 height 14
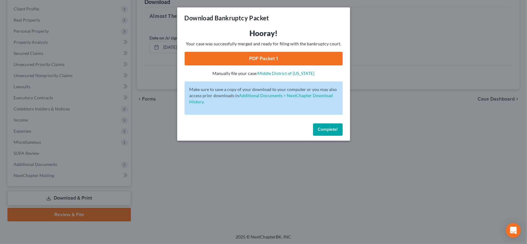
click at [310, 56] on link "PDF Packet 1" at bounding box center [264, 59] width 158 height 14
